Goal: Transaction & Acquisition: Purchase product/service

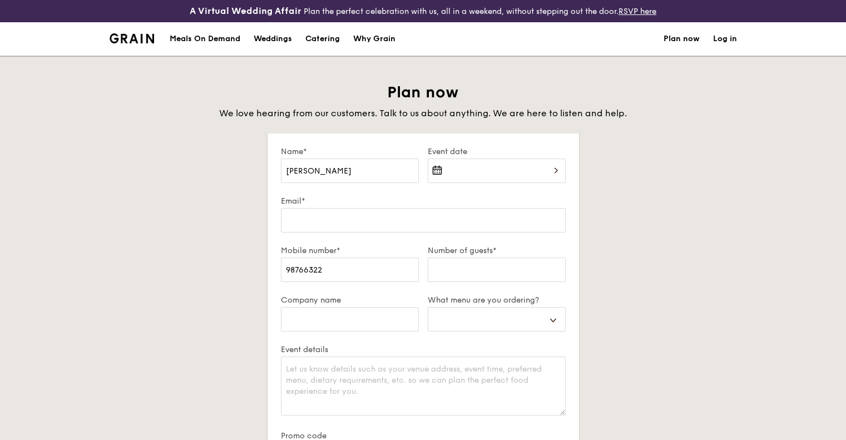
select select
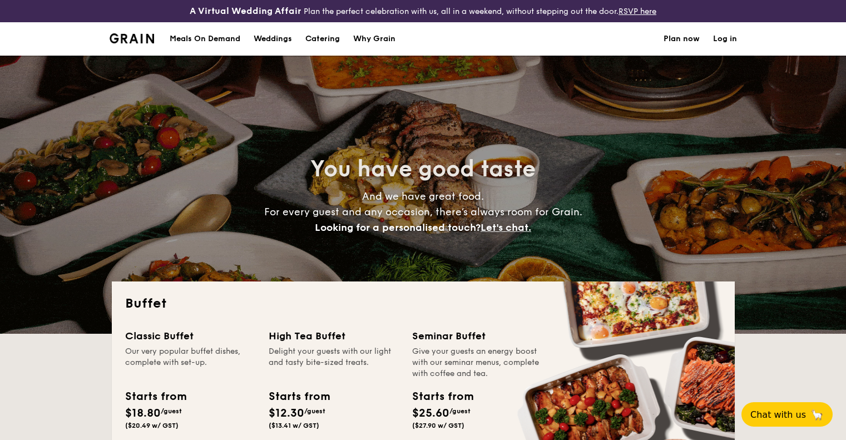
select select
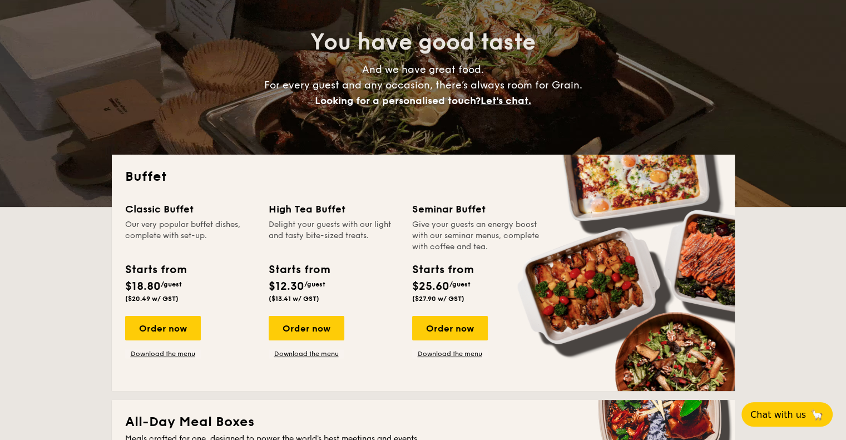
scroll to position [127, 0]
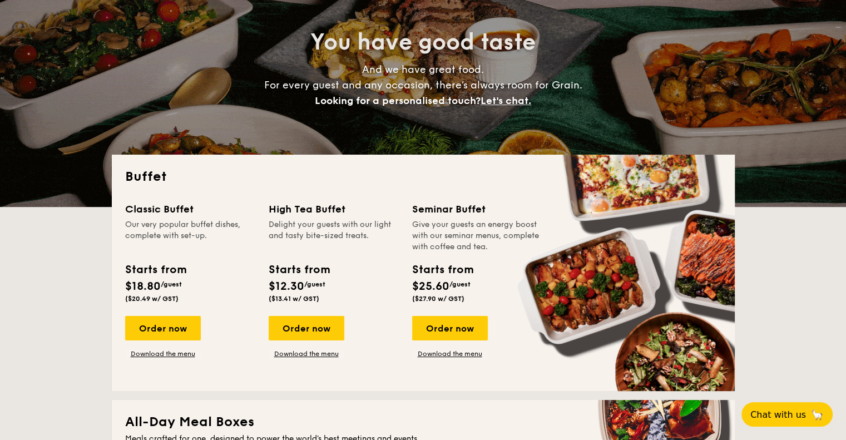
click at [170, 325] on div "Order now" at bounding box center [163, 328] width 76 height 24
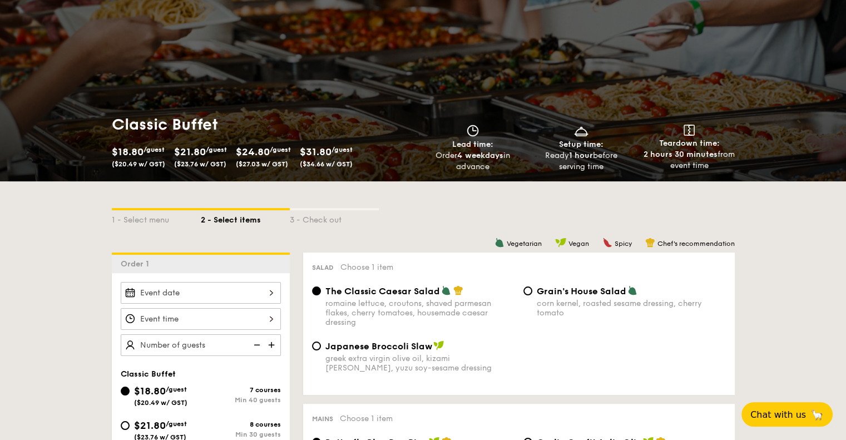
scroll to position [11, 0]
